Goal: Find specific page/section: Find specific page/section

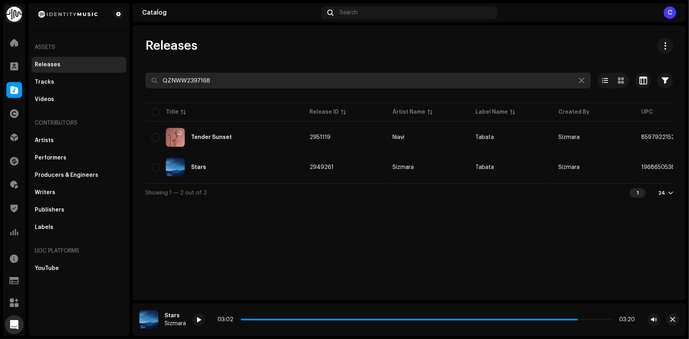
drag, startPoint x: 225, startPoint y: 82, endPoint x: 141, endPoint y: 88, distance: 84.3
click at [141, 88] on div "Releases QZNWW2397168 Selected 0 Options Filters Distribution status Never Dist…" at bounding box center [409, 120] width 553 height 164
paste input "Noine"
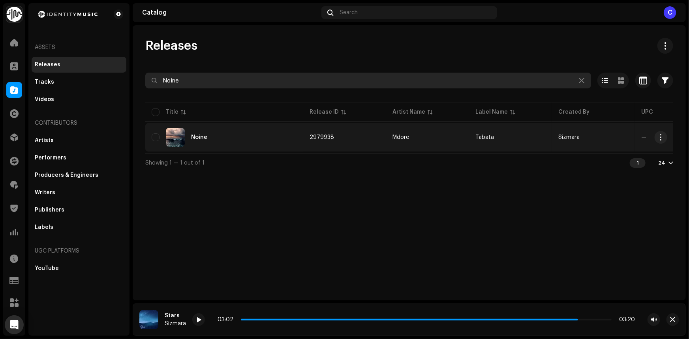
type input "Noine"
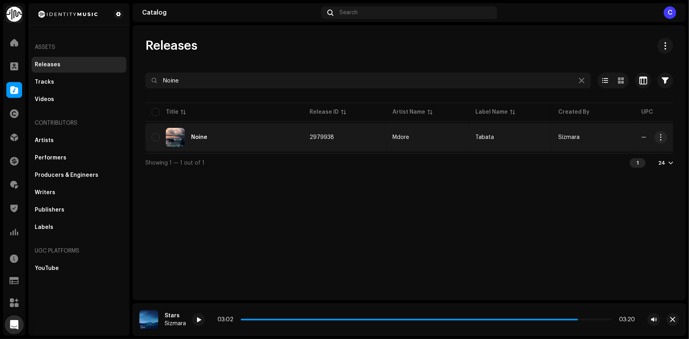
click at [260, 135] on div "Noine" at bounding box center [224, 137] width 145 height 19
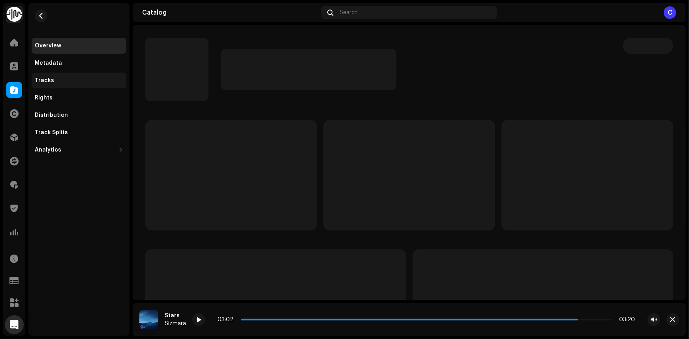
click at [58, 78] on div "Tracks" at bounding box center [79, 80] width 88 height 6
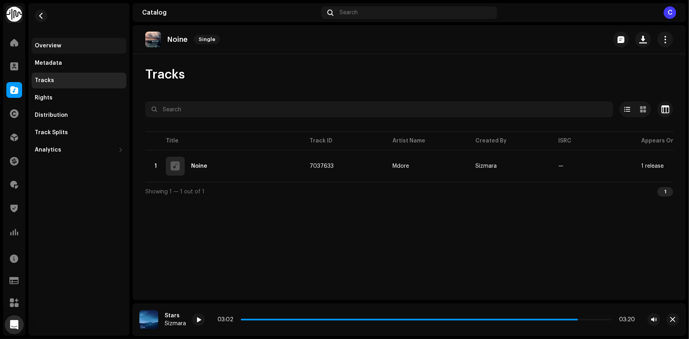
click at [76, 47] on div "Overview" at bounding box center [79, 46] width 88 height 6
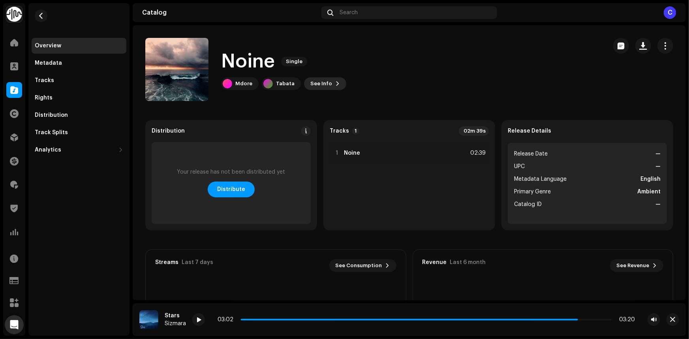
click at [314, 86] on span "See Info" at bounding box center [321, 84] width 22 height 16
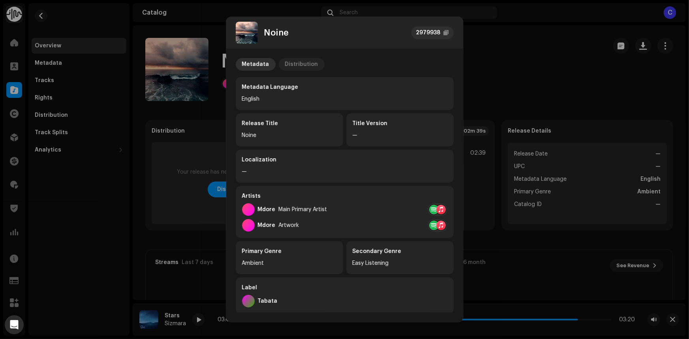
click at [301, 67] on div "Distribution" at bounding box center [301, 64] width 33 height 13
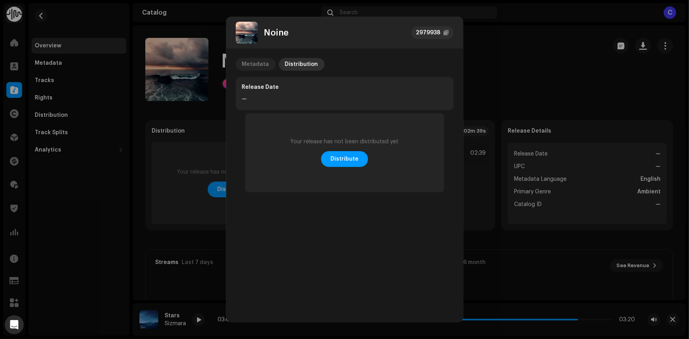
click at [256, 60] on div "Metadata" at bounding box center [255, 64] width 27 height 13
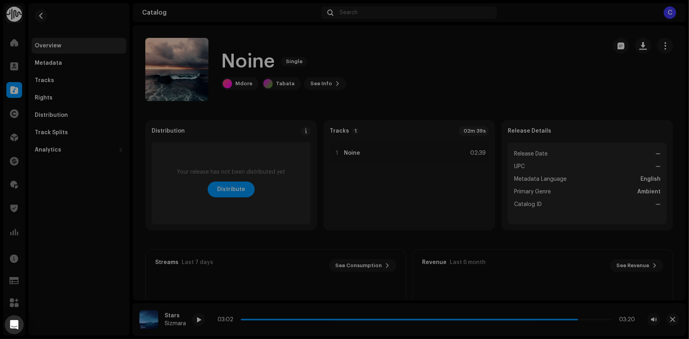
click at [560, 105] on div "Noine 2979938 Metadata Distribution Metadata Language English Release Title Noi…" at bounding box center [344, 169] width 689 height 339
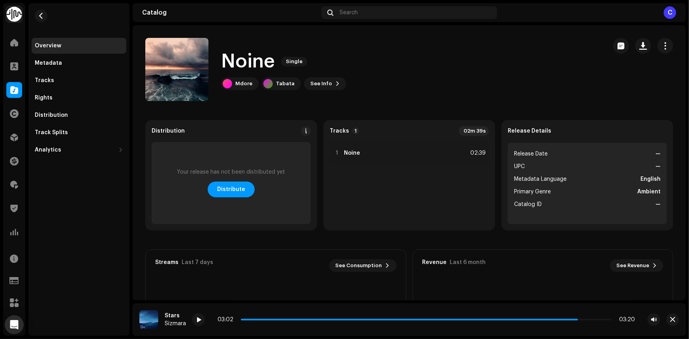
click at [393, 95] on div "Noine Single Mdore Tabata See Info" at bounding box center [372, 69] width 455 height 63
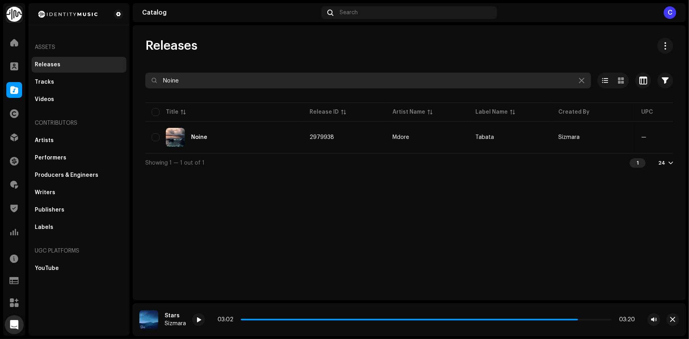
click at [201, 82] on input "Noine" at bounding box center [367, 81] width 445 height 16
paste input "AUMEV2556592"
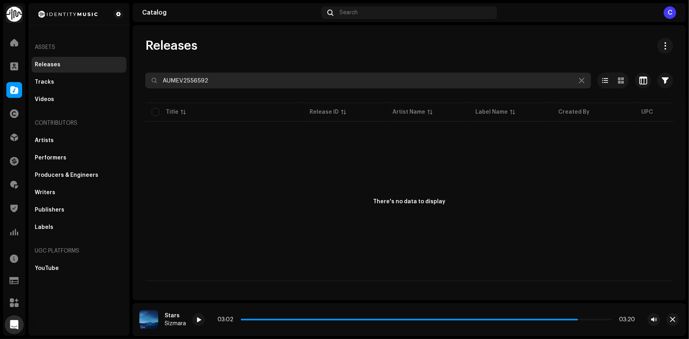
click at [160, 78] on input "AUMEV2556592" at bounding box center [367, 81] width 445 height 16
click at [194, 79] on input "AUMEV2556592" at bounding box center [367, 81] width 445 height 16
paste input "Nereids"
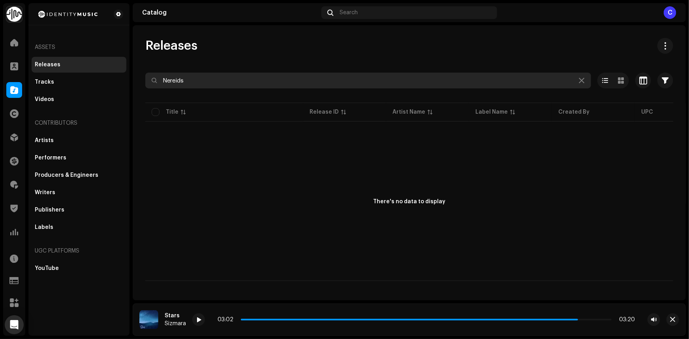
type input "Nereids"
